Goal: Task Accomplishment & Management: Manage account settings

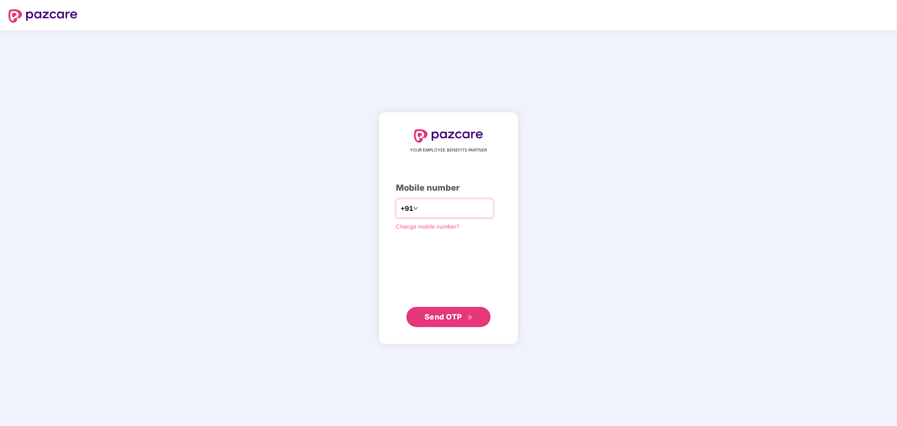
type input "**********"
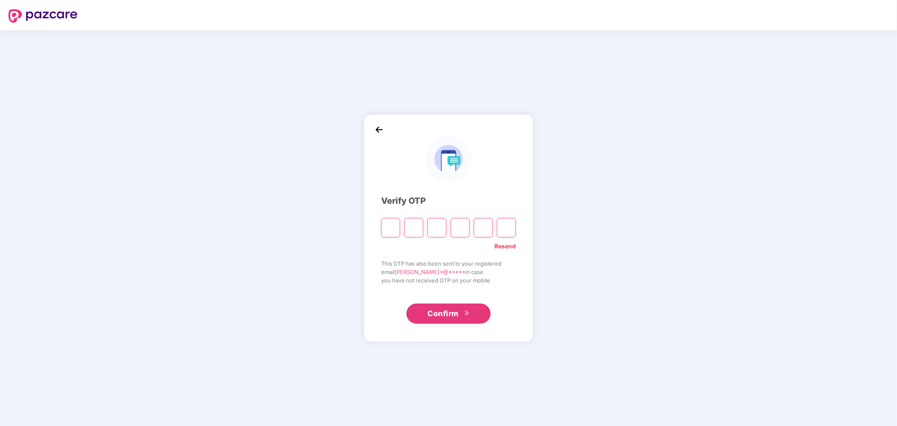
paste input "*"
type input "*"
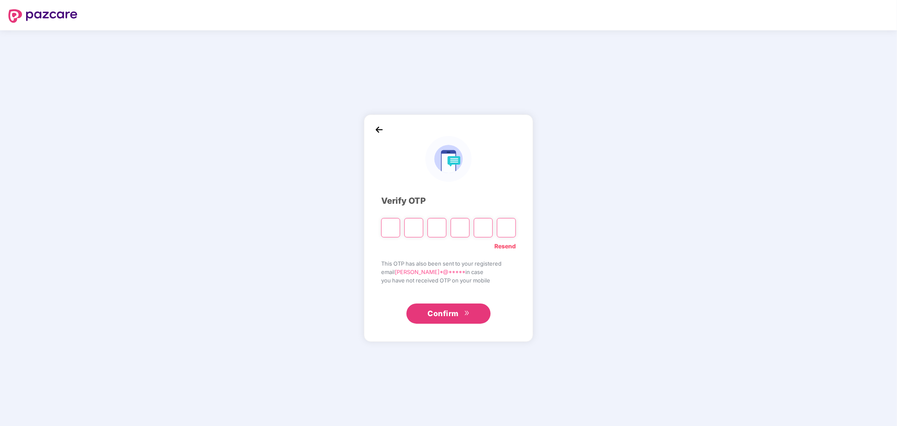
type input "*"
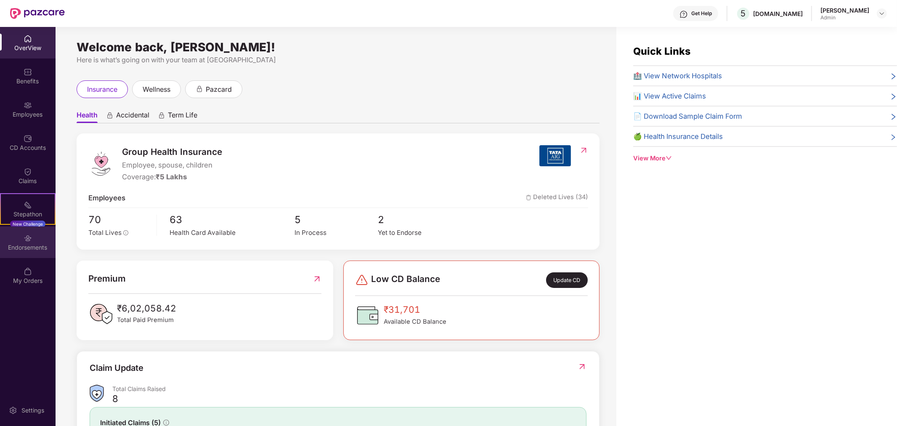
click at [41, 239] on div "Endorsements" at bounding box center [28, 242] width 56 height 32
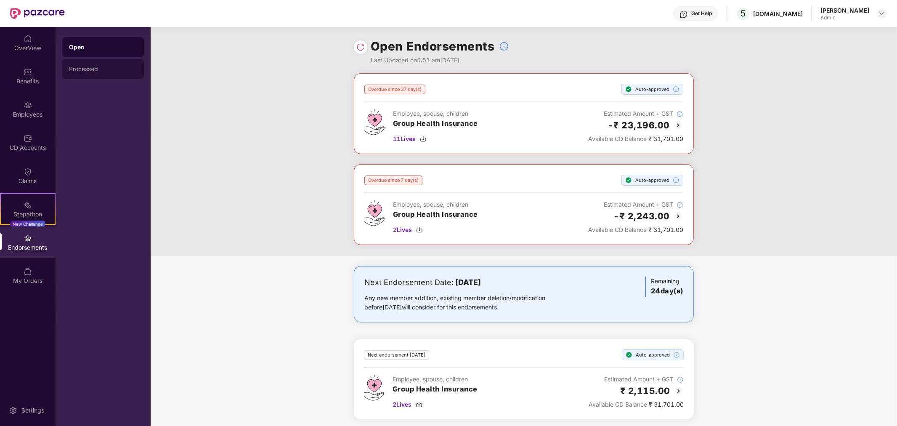
click at [90, 67] on div "Processed" at bounding box center [103, 69] width 68 height 7
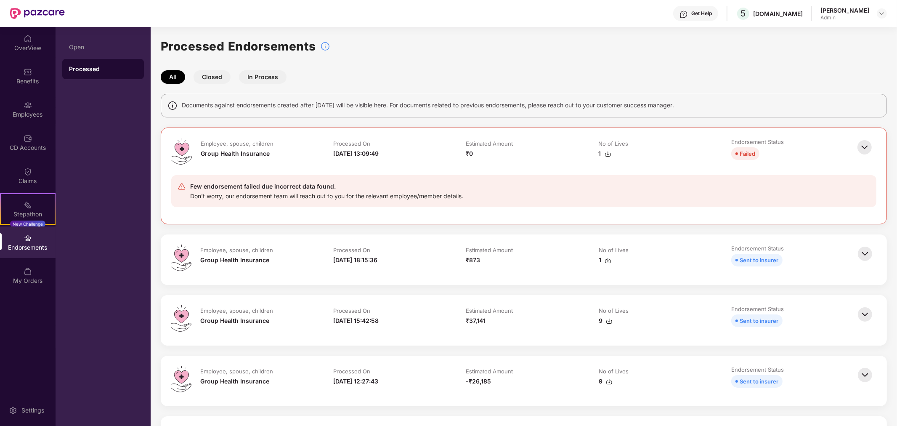
click at [868, 251] on img at bounding box center [865, 254] width 19 height 19
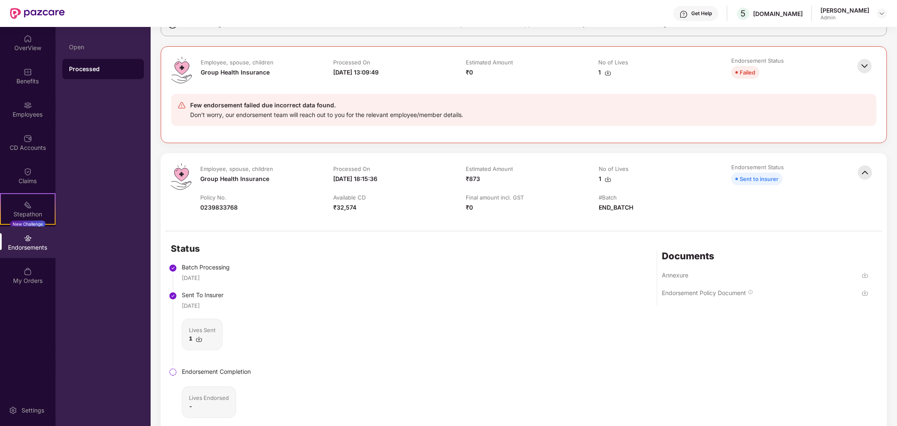
scroll to position [93, 0]
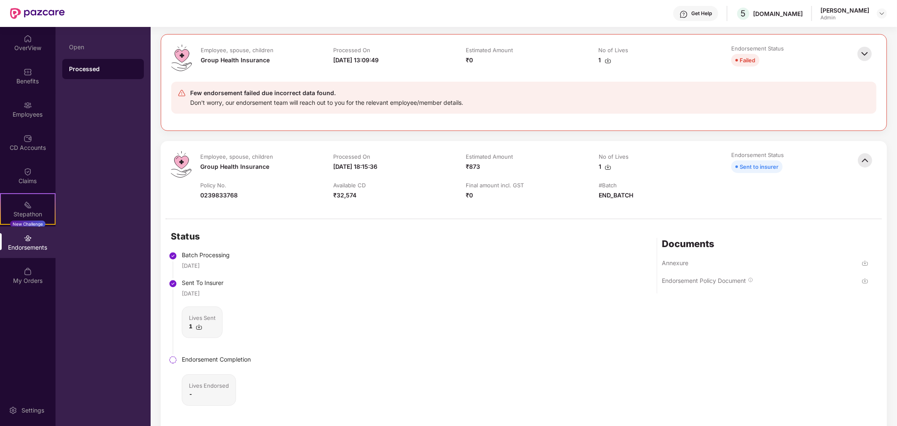
click at [608, 164] on img at bounding box center [608, 167] width 7 height 7
click at [864, 281] on img at bounding box center [865, 280] width 7 height 7
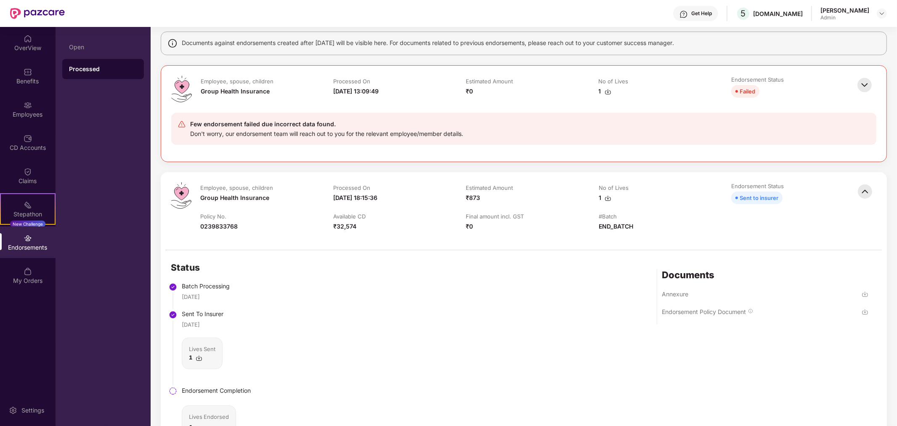
scroll to position [47, 0]
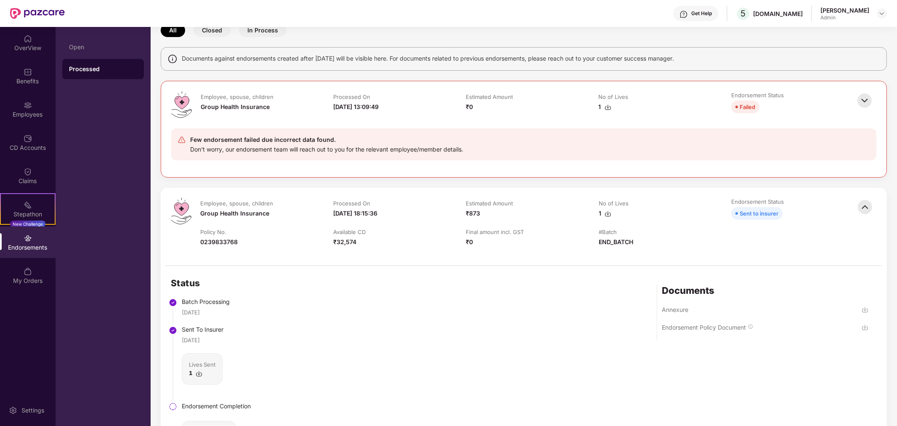
click at [866, 208] on img at bounding box center [865, 207] width 19 height 19
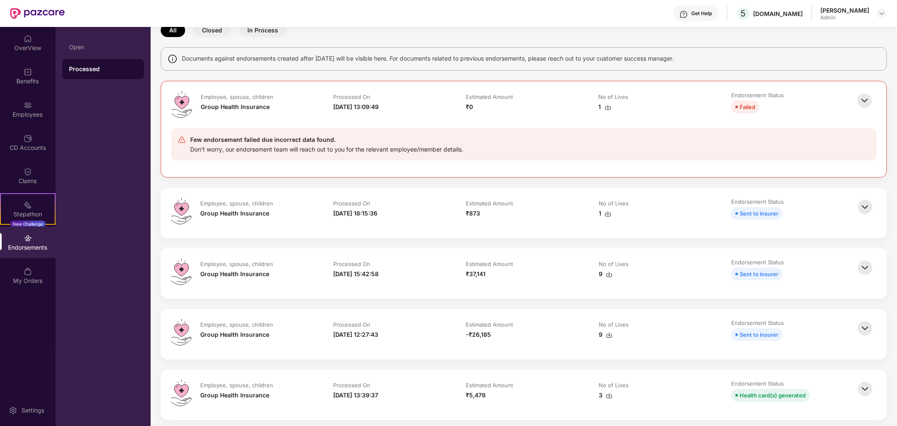
scroll to position [0, 0]
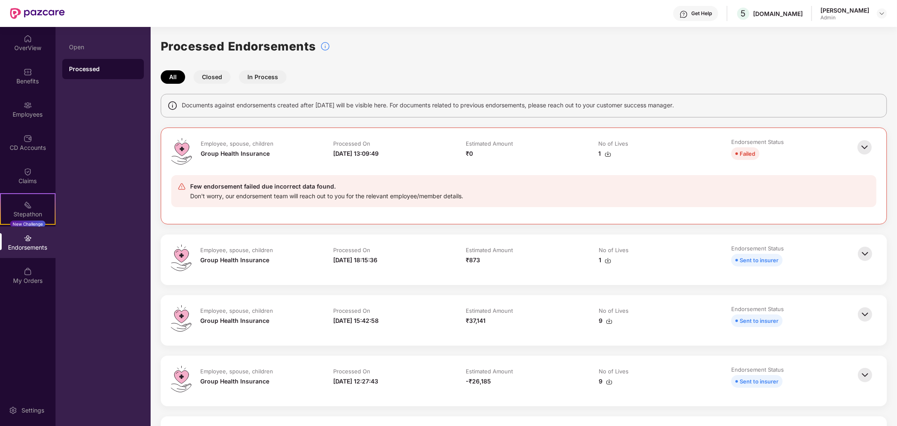
click at [253, 75] on button "In Process" at bounding box center [263, 76] width 48 height 13
click at [268, 76] on button "In Process" at bounding box center [263, 76] width 48 height 13
click at [221, 76] on button "Closed" at bounding box center [212, 76] width 37 height 13
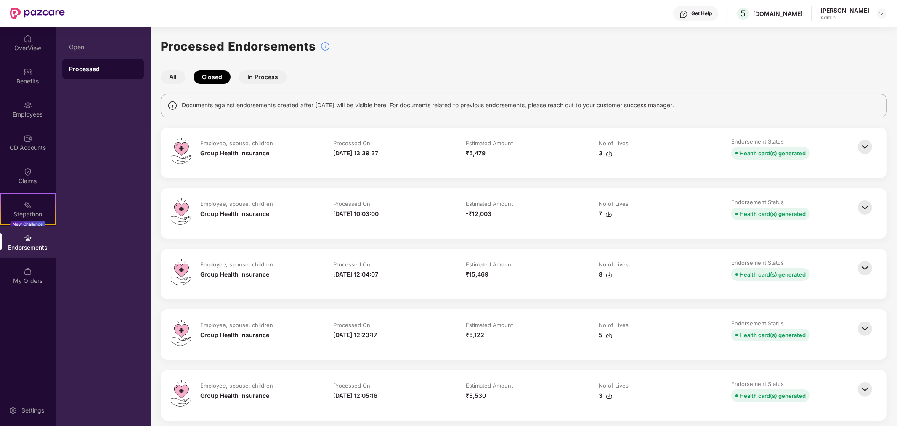
click at [260, 78] on button "In Process" at bounding box center [263, 76] width 48 height 13
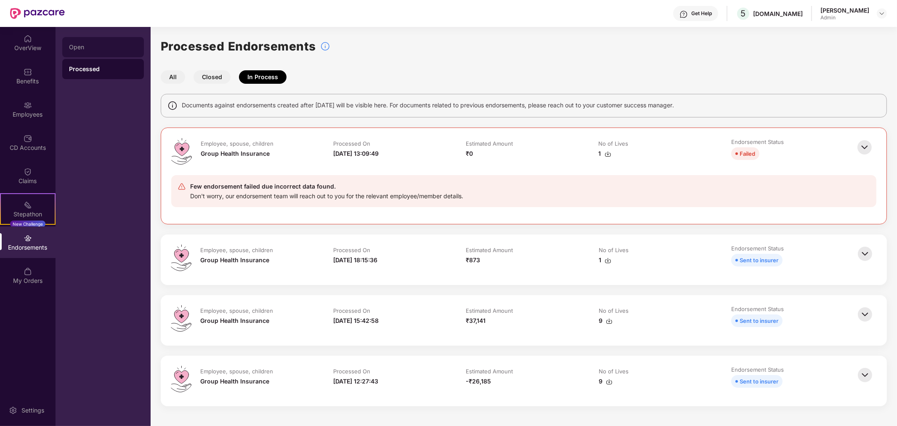
click at [107, 51] on div "Open" at bounding box center [103, 47] width 82 height 20
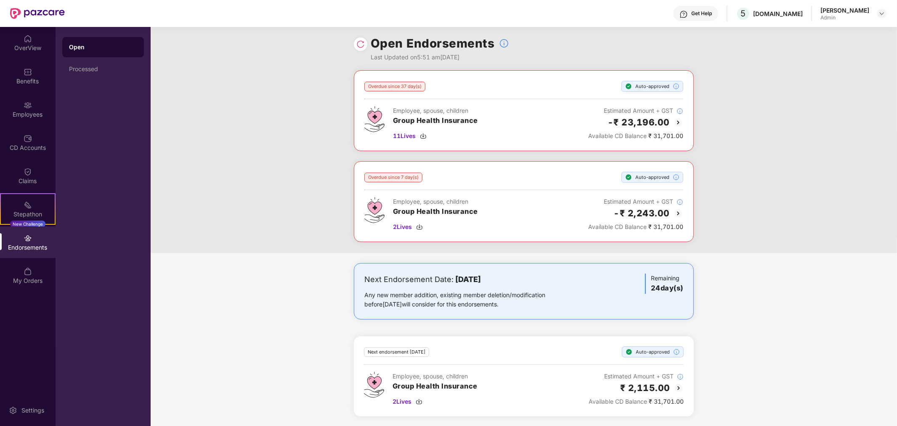
scroll to position [4, 0]
click at [408, 225] on span "2 Lives" at bounding box center [402, 226] width 19 height 9
click at [407, 132] on span "11 Lives" at bounding box center [404, 135] width 23 height 9
click at [38, 101] on div "Employees" at bounding box center [28, 109] width 56 height 32
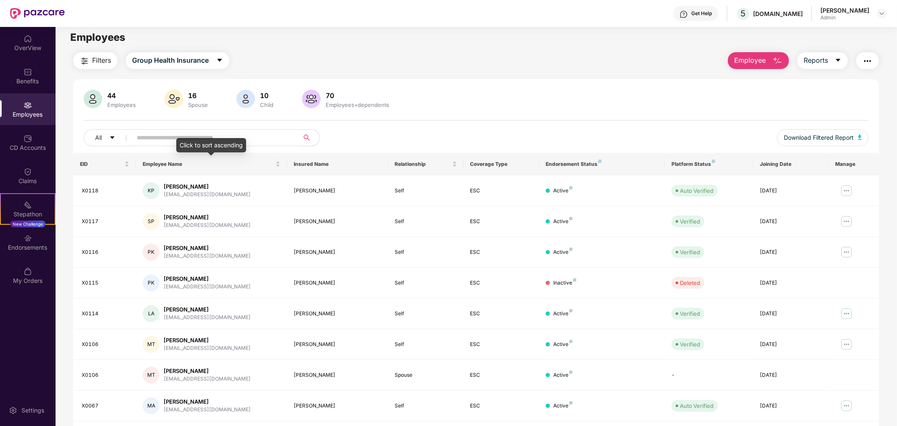
click at [196, 137] on input "text" at bounding box center [212, 137] width 151 height 13
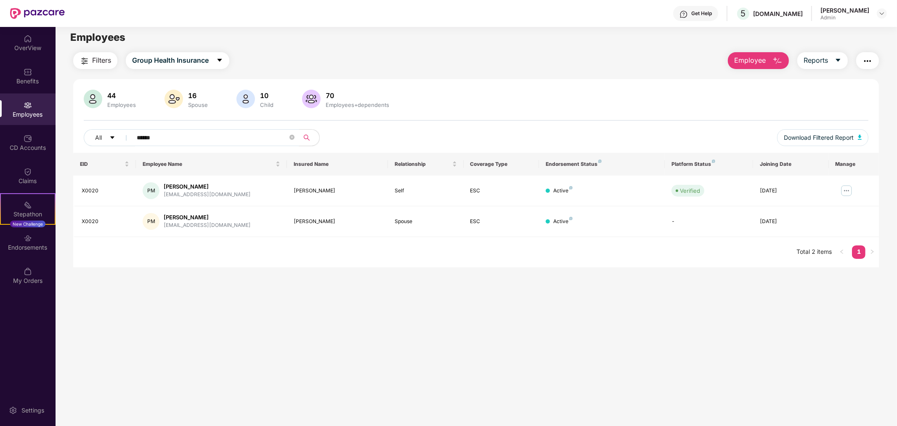
click at [144, 140] on input "******" at bounding box center [212, 137] width 151 height 13
type input "******"
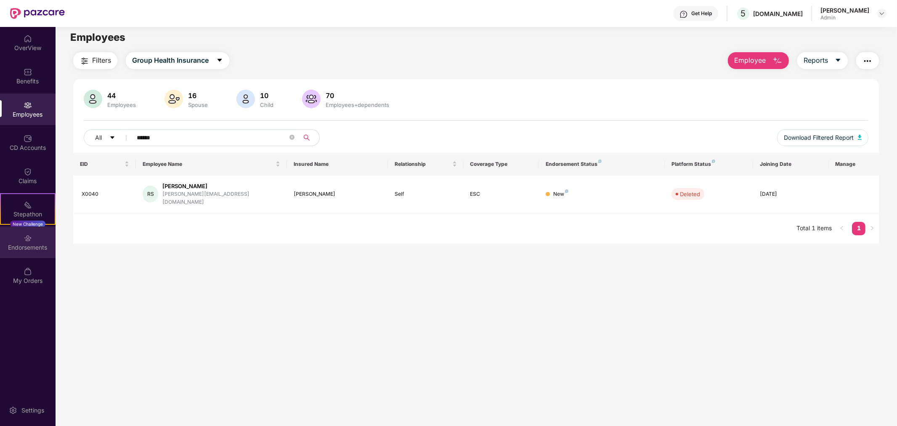
click at [40, 245] on div "Endorsements" at bounding box center [28, 247] width 56 height 8
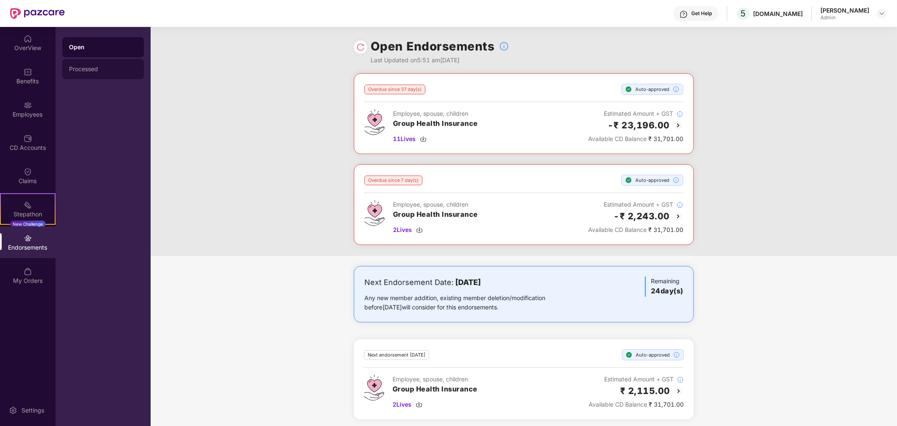
click at [106, 70] on div "Processed" at bounding box center [103, 69] width 68 height 7
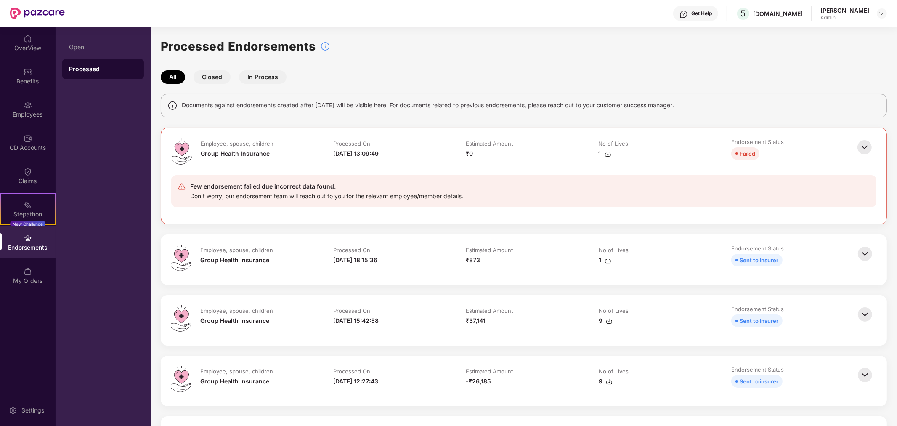
scroll to position [140, 0]
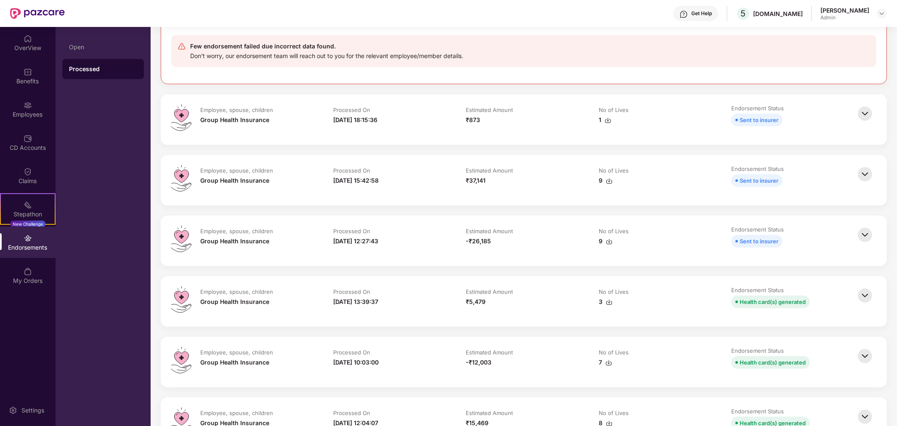
click at [861, 235] on img at bounding box center [865, 235] width 19 height 19
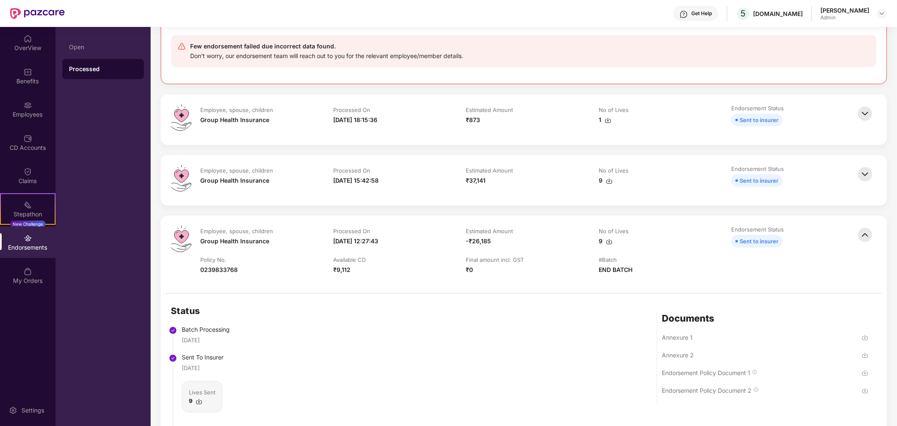
click at [863, 235] on img at bounding box center [865, 235] width 19 height 19
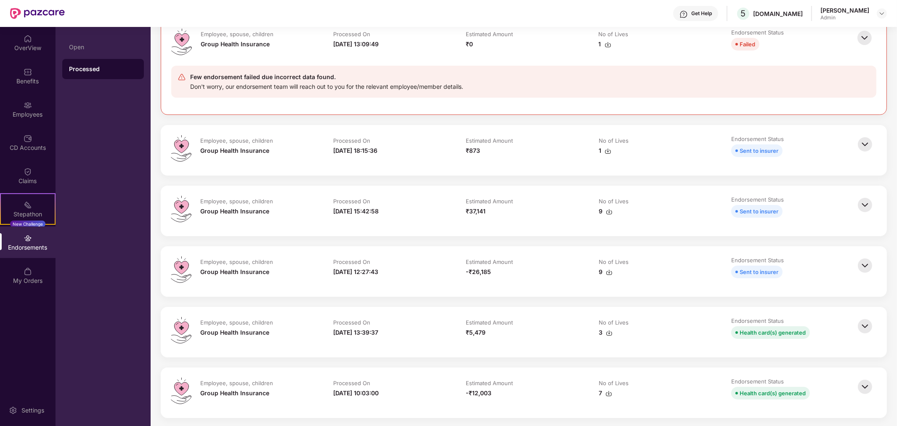
scroll to position [93, 0]
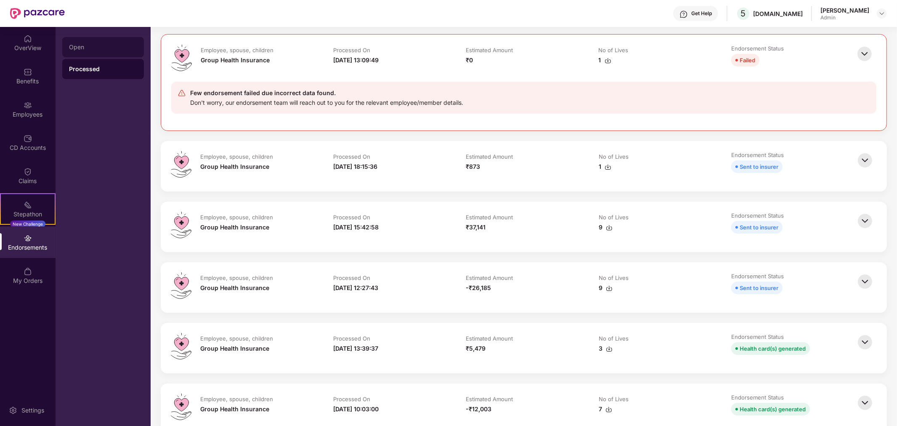
click at [99, 47] on div "Open" at bounding box center [103, 47] width 68 height 7
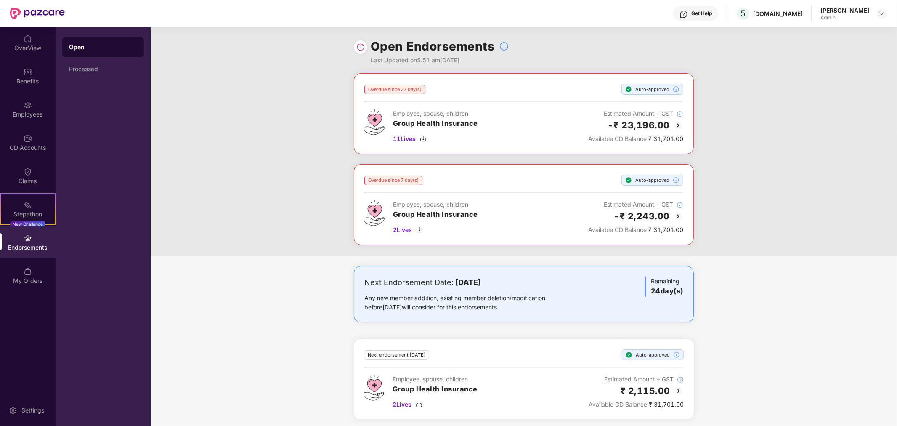
click at [105, 57] on div "Open" at bounding box center [103, 47] width 82 height 20
click at [106, 72] on div "Processed" at bounding box center [103, 69] width 68 height 7
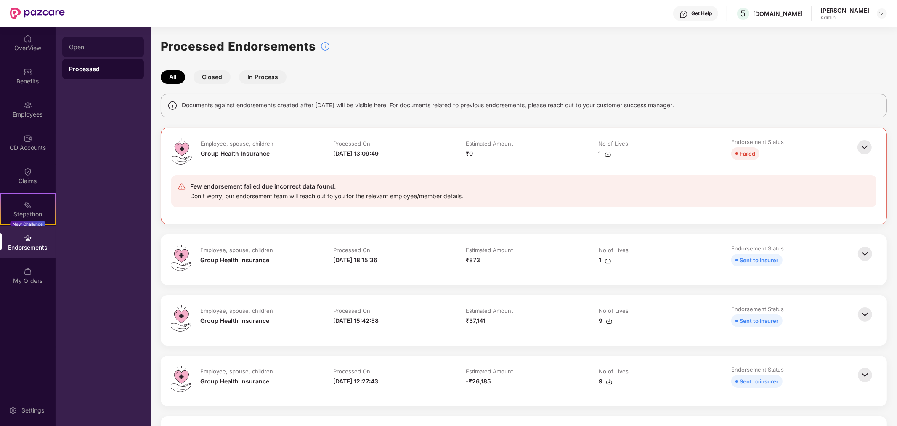
click at [105, 48] on div "Open" at bounding box center [103, 47] width 68 height 7
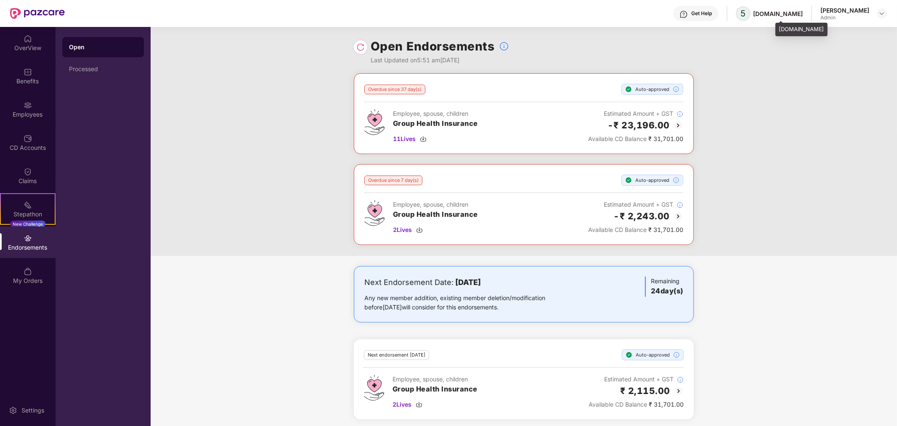
click at [751, 11] on span "5" at bounding box center [743, 13] width 15 height 15
click at [746, 9] on span "5" at bounding box center [743, 13] width 5 height 10
click at [803, 11] on div "[DOMAIN_NAME]" at bounding box center [778, 14] width 50 height 8
click at [688, 13] on img at bounding box center [684, 14] width 8 height 8
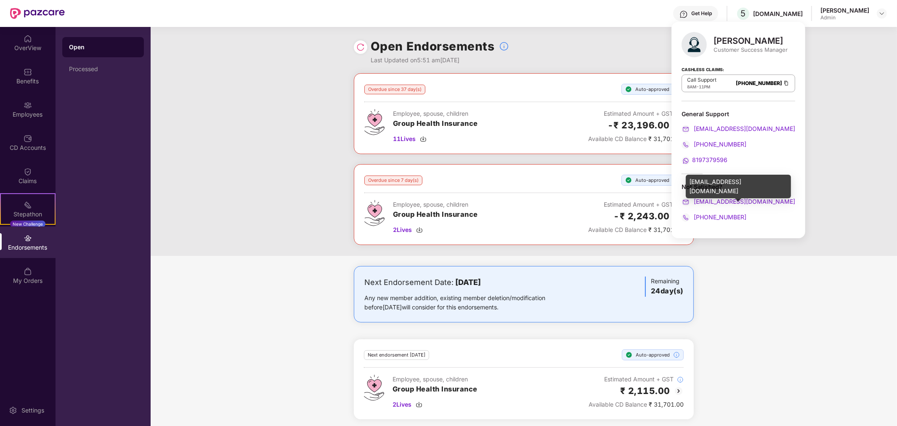
drag, startPoint x: 789, startPoint y: 199, endPoint x: 695, endPoint y: 205, distance: 94.9
click at [695, 205] on div "[PERSON_NAME] Customer Success Manager Cashless Claims: Call Support 8AM - 11PM…" at bounding box center [739, 130] width 134 height 216
copy span "[EMAIL_ADDRESS][DOMAIN_NAME]"
click at [278, 215] on div "Overdue since 37 day(s) Auto-approved Employee, spouse, children Group Health I…" at bounding box center [524, 164] width 747 height 183
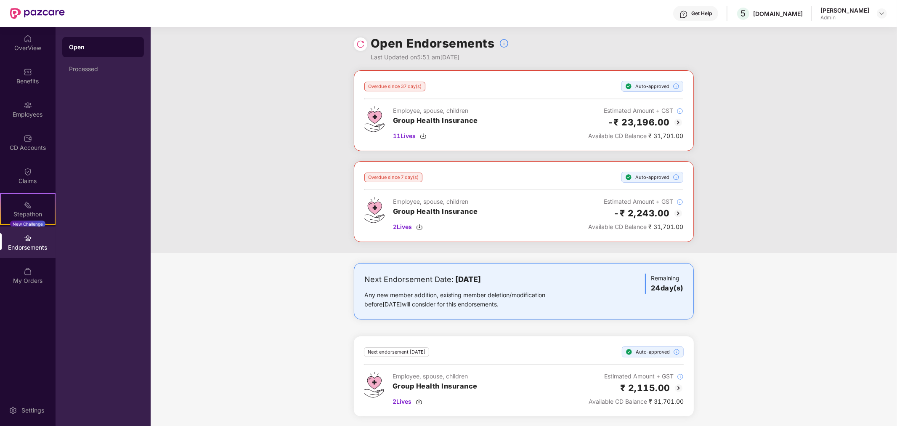
scroll to position [4, 0]
click at [783, 275] on div "Next Endorsement Date: [DATE] Any new member addition, existing member deletion…" at bounding box center [524, 344] width 747 height 163
click at [407, 401] on span "2 Lives" at bounding box center [402, 400] width 19 height 9
click at [91, 72] on div "Processed" at bounding box center [103, 69] width 68 height 7
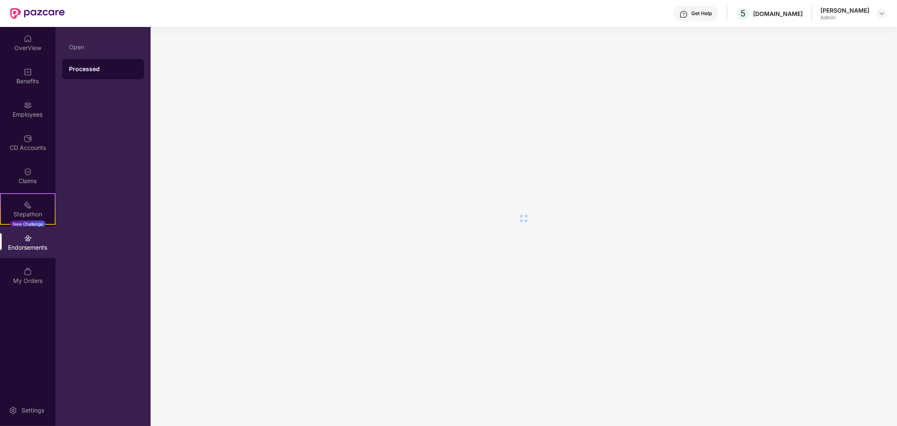
scroll to position [0, 0]
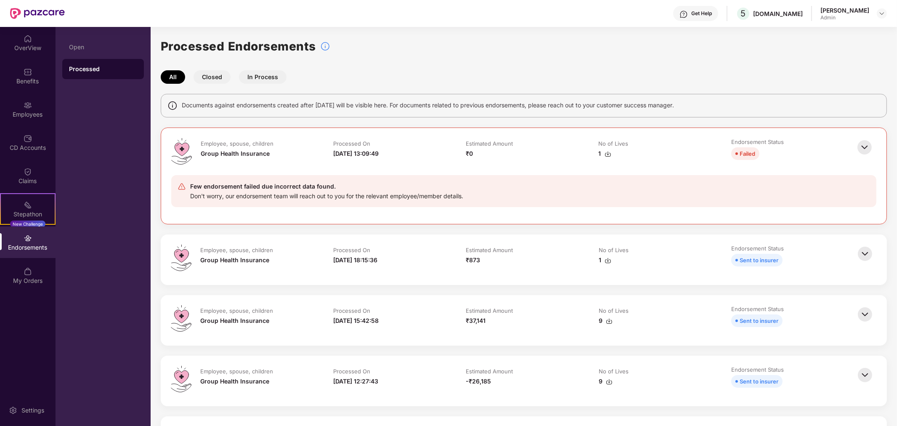
click at [263, 75] on button "In Process" at bounding box center [263, 76] width 48 height 13
click at [870, 314] on img at bounding box center [865, 314] width 19 height 19
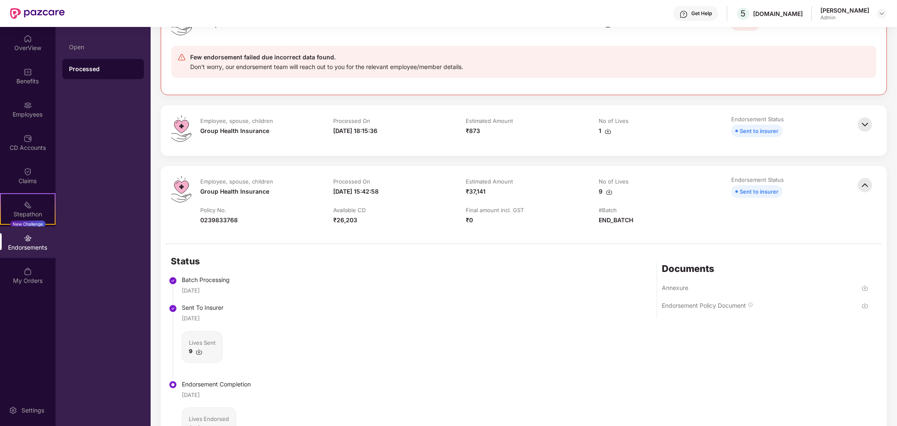
scroll to position [140, 0]
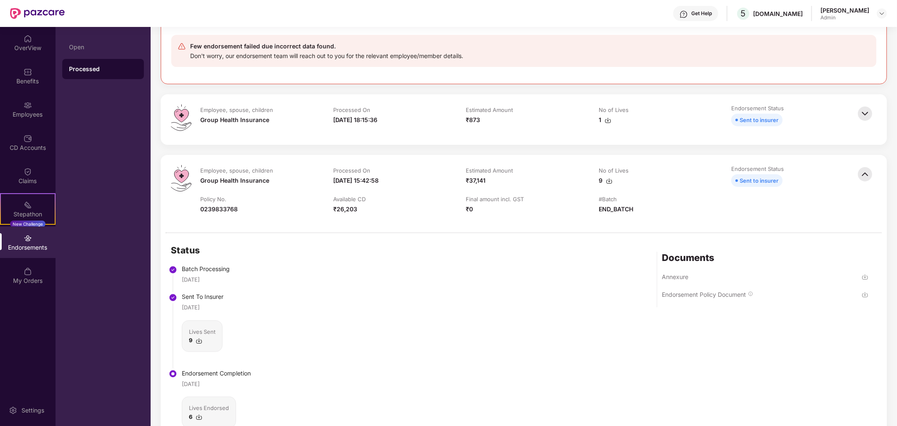
click at [865, 184] on div at bounding box center [866, 193] width 21 height 57
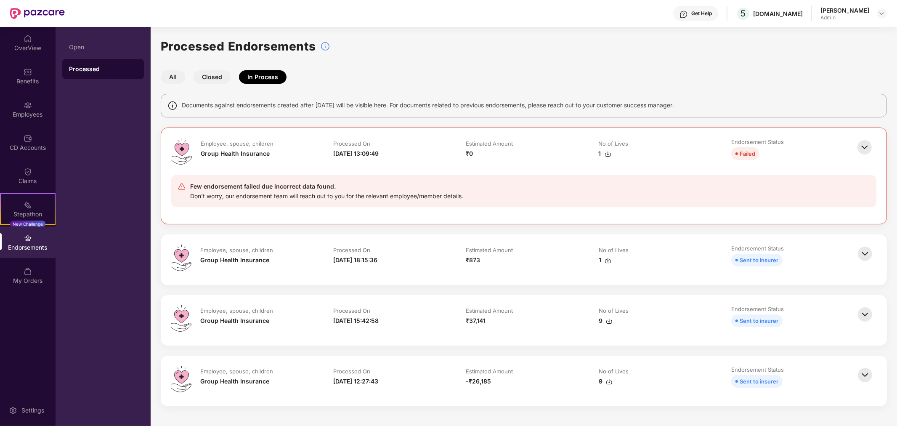
click at [211, 76] on button "Closed" at bounding box center [212, 76] width 37 height 13
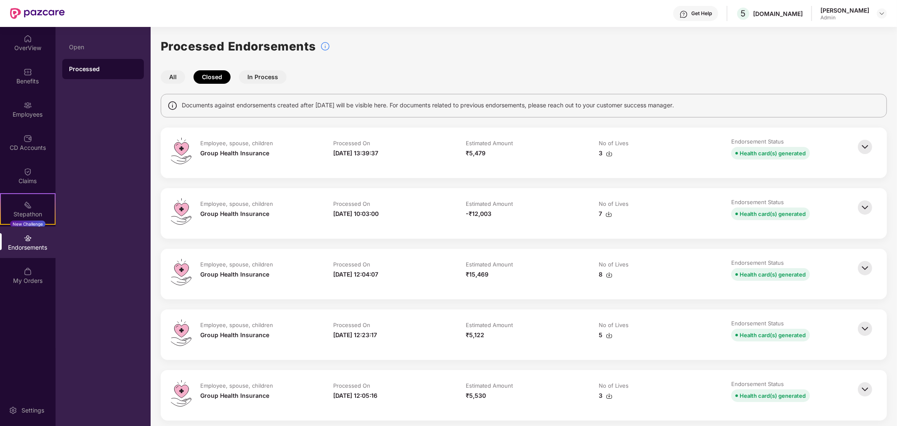
click at [165, 78] on button "All" at bounding box center [173, 76] width 24 height 13
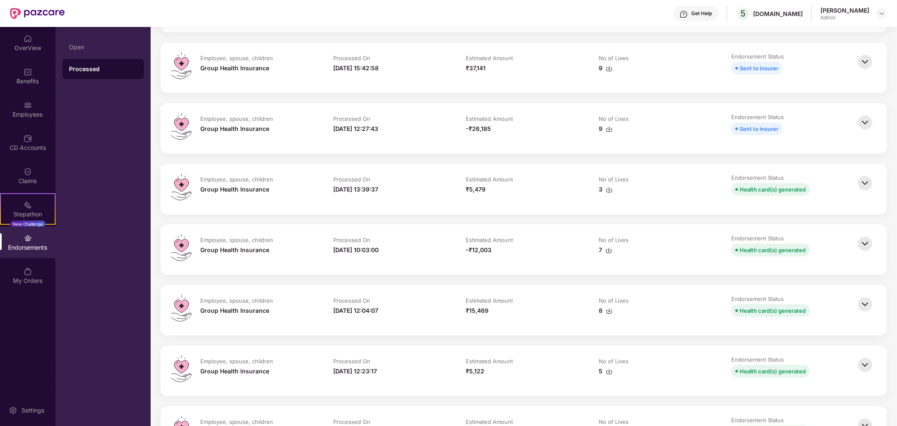
scroll to position [140, 0]
